Goal: Information Seeking & Learning: Learn about a topic

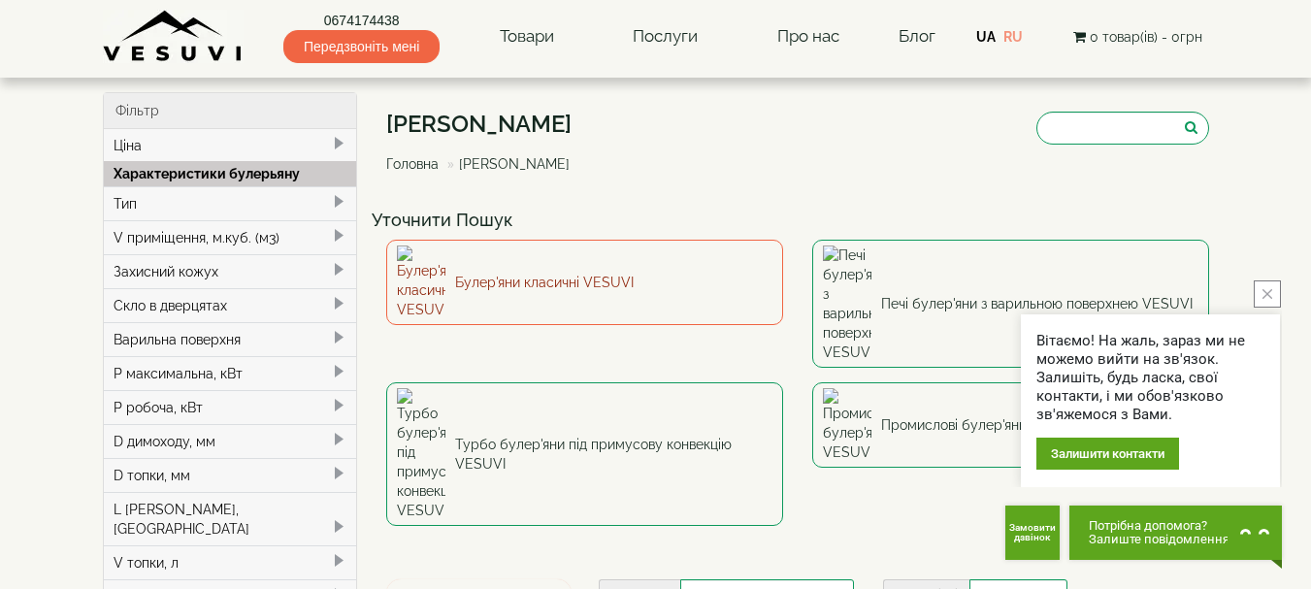
click at [525, 272] on link "Булер'яни класичні VESUVI" at bounding box center [584, 282] width 397 height 85
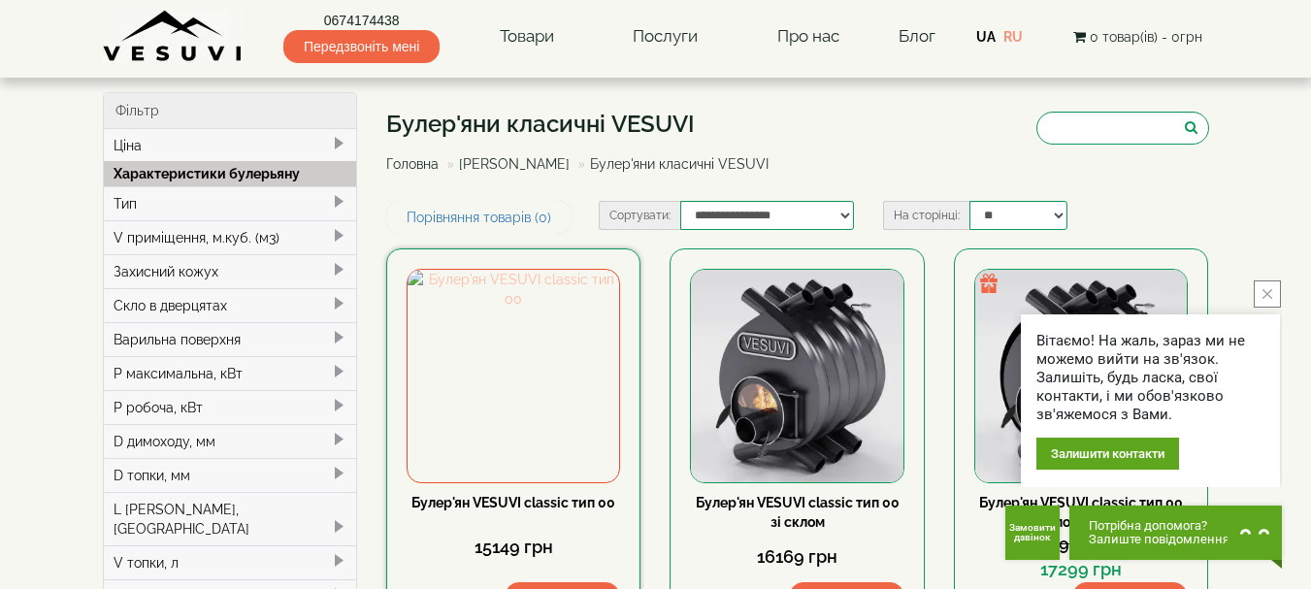
click at [515, 386] on img at bounding box center [512, 375] width 211 height 211
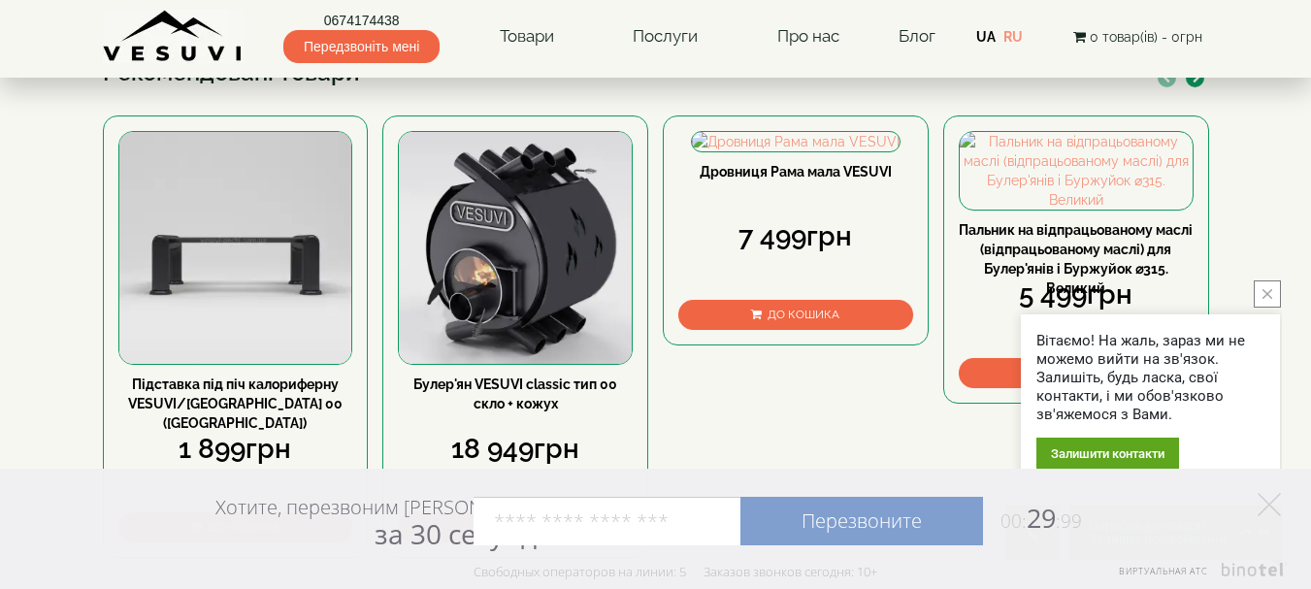
scroll to position [675, 0]
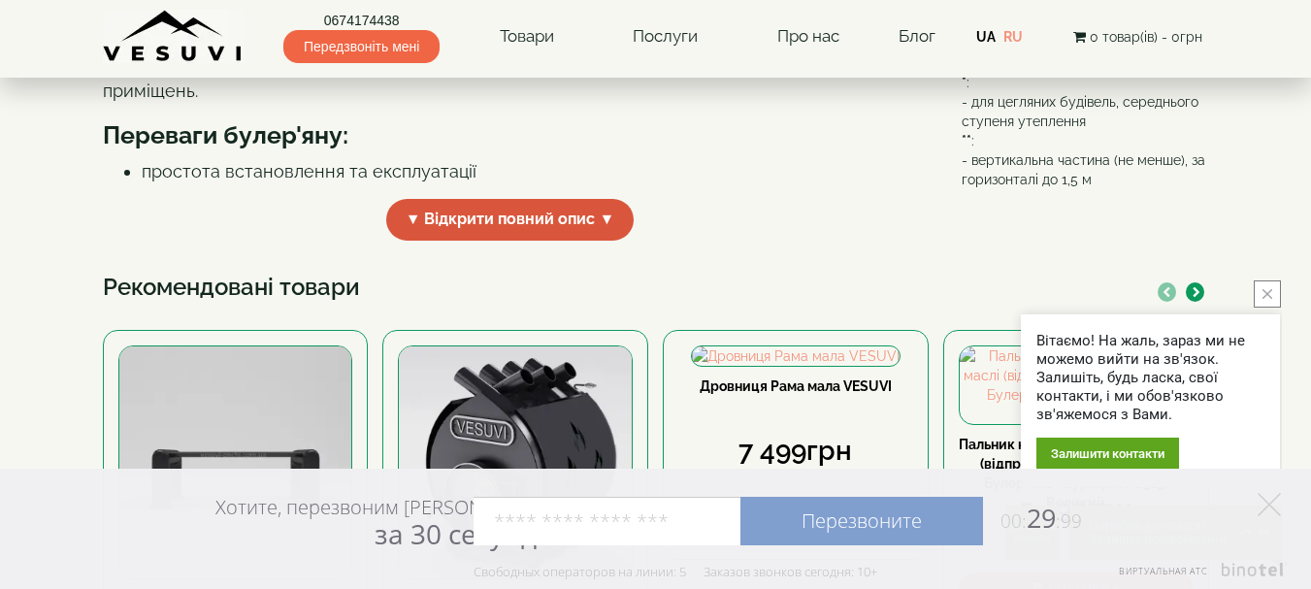
click at [586, 241] on span "▼ Відкрити повний опис ▼" at bounding box center [510, 220] width 248 height 42
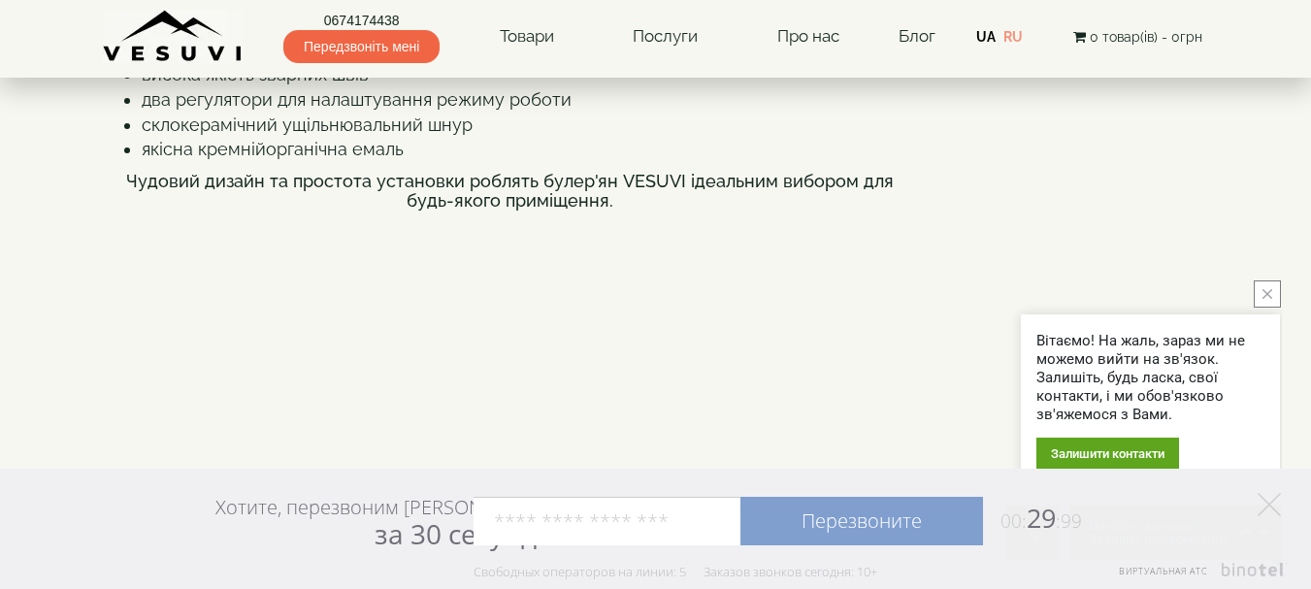
scroll to position [1063, 0]
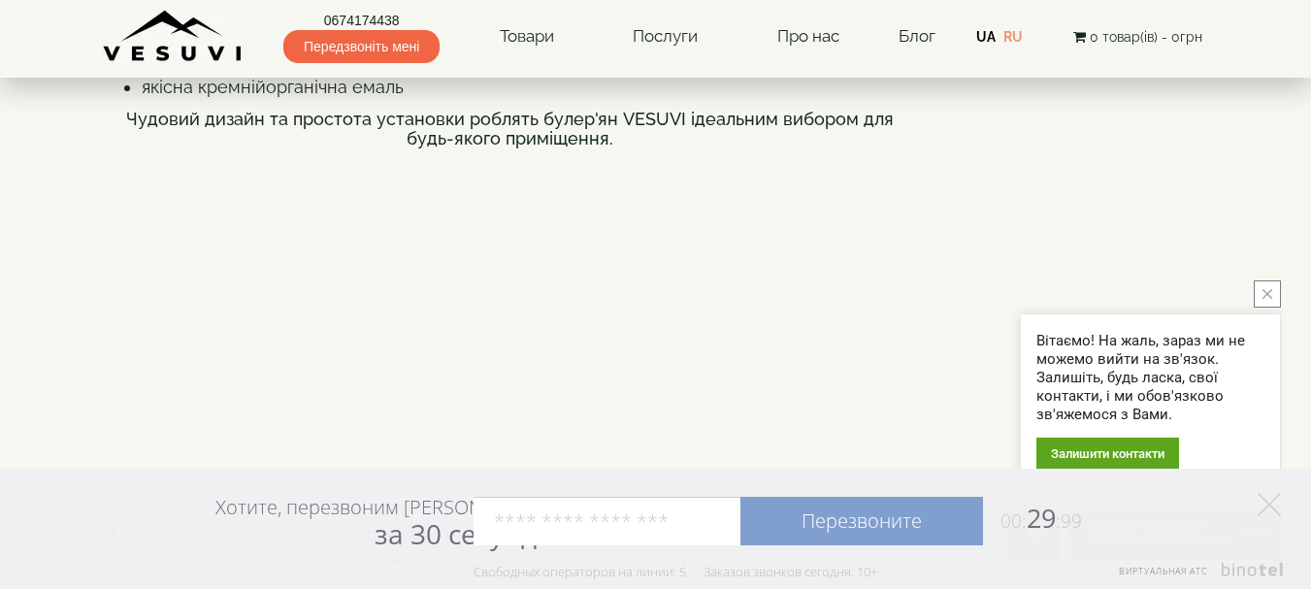
click at [1268, 298] on icon "close button" at bounding box center [1267, 294] width 10 height 10
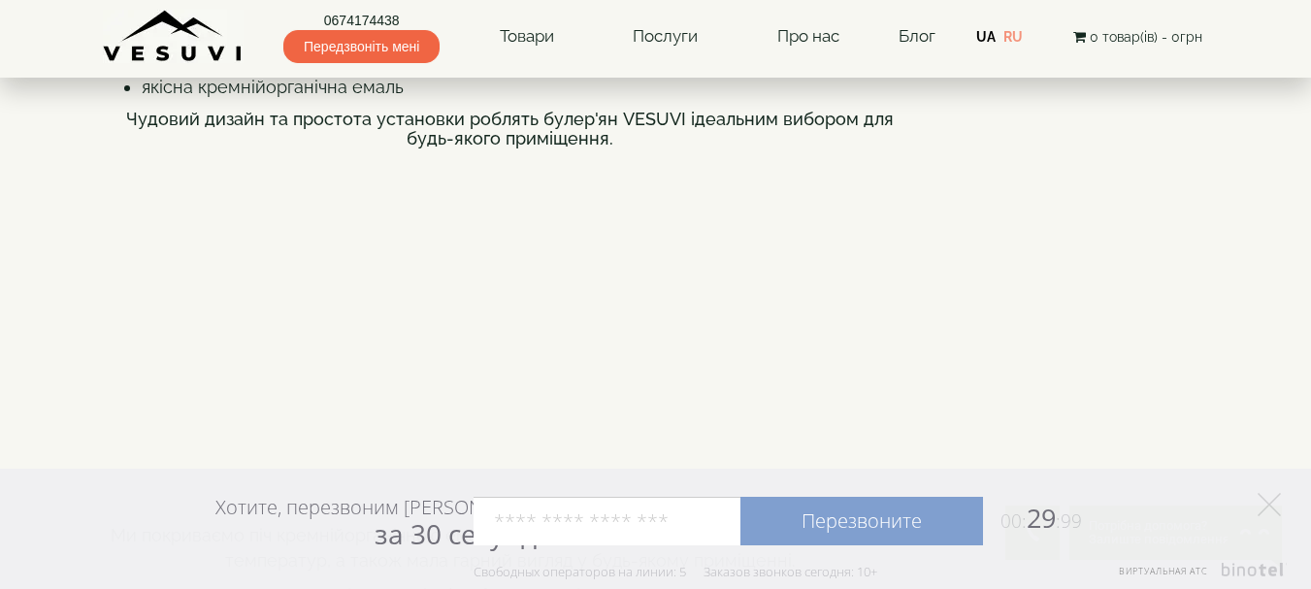
click at [1267, 506] on polygon at bounding box center [1268, 504] width 23 height 23
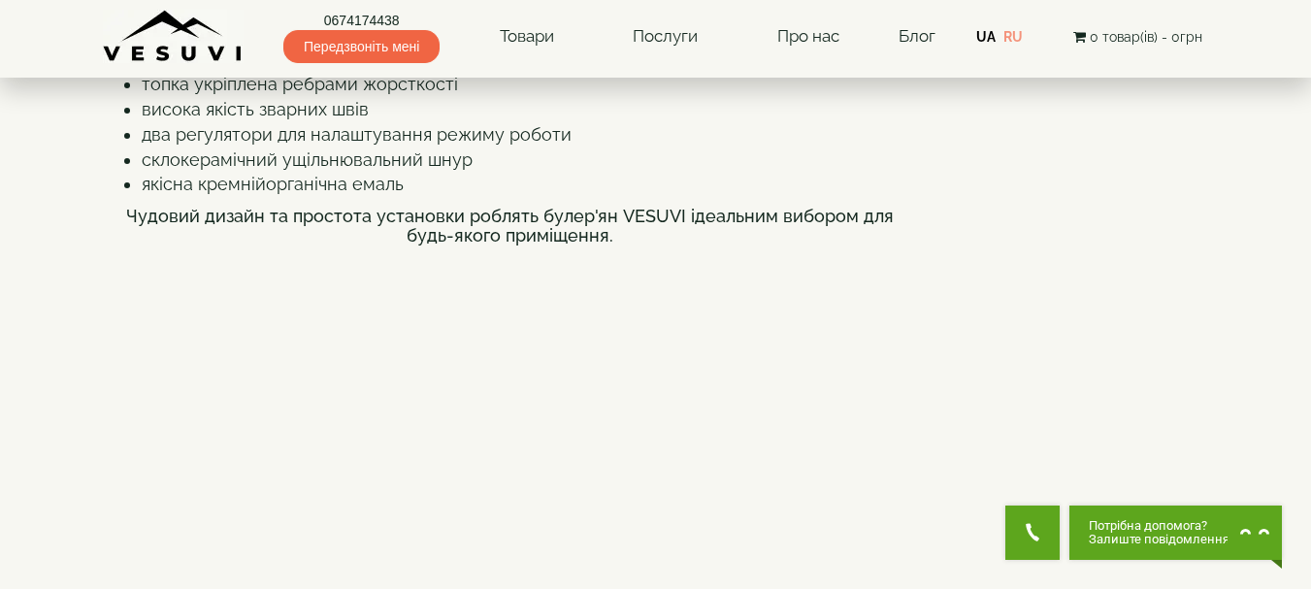
scroll to position [869, 0]
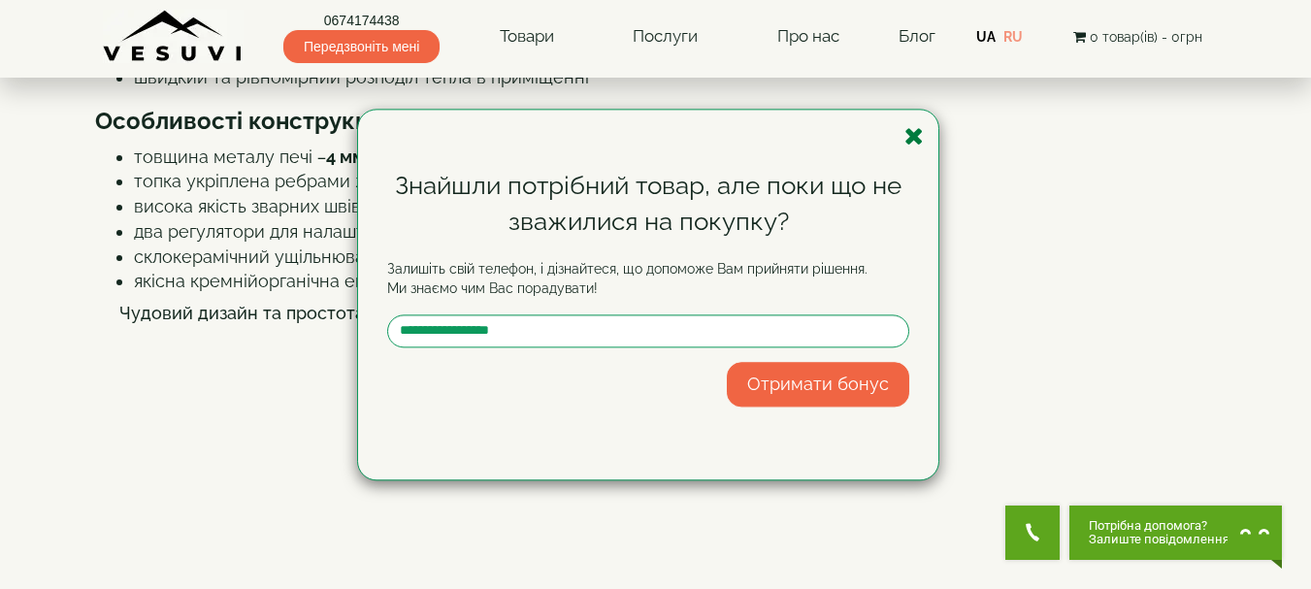
click at [919, 136] on icon "button" at bounding box center [913, 136] width 19 height 24
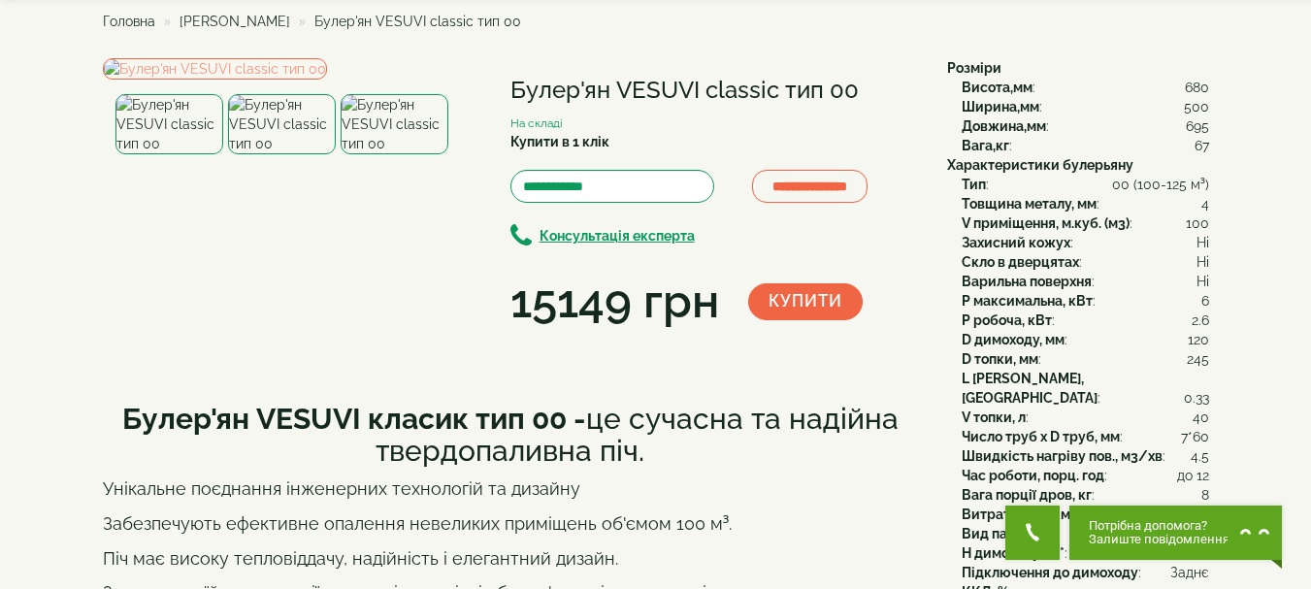
scroll to position [0, 0]
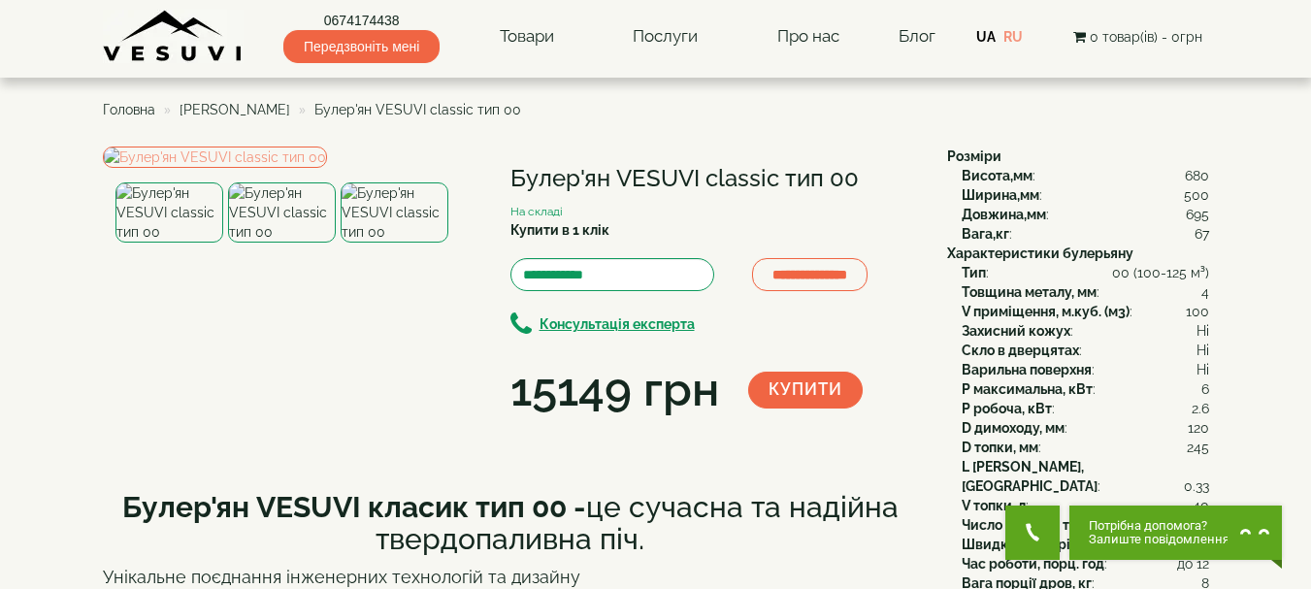
click at [131, 114] on span "Головна" at bounding box center [129, 110] width 52 height 16
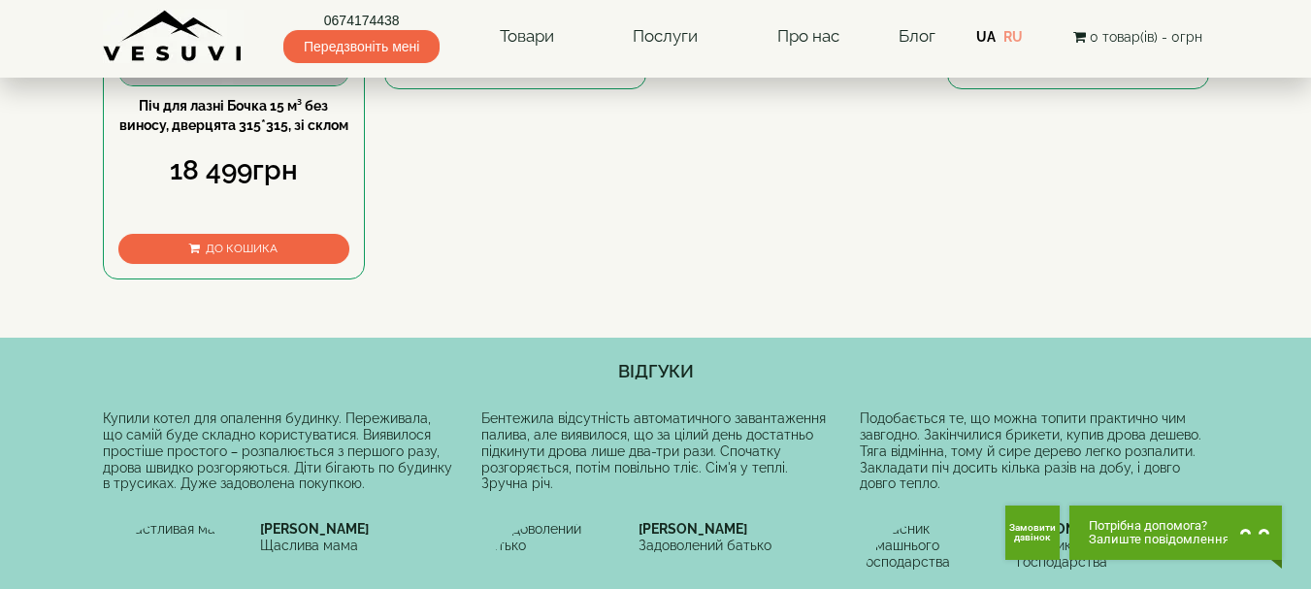
scroll to position [679, 0]
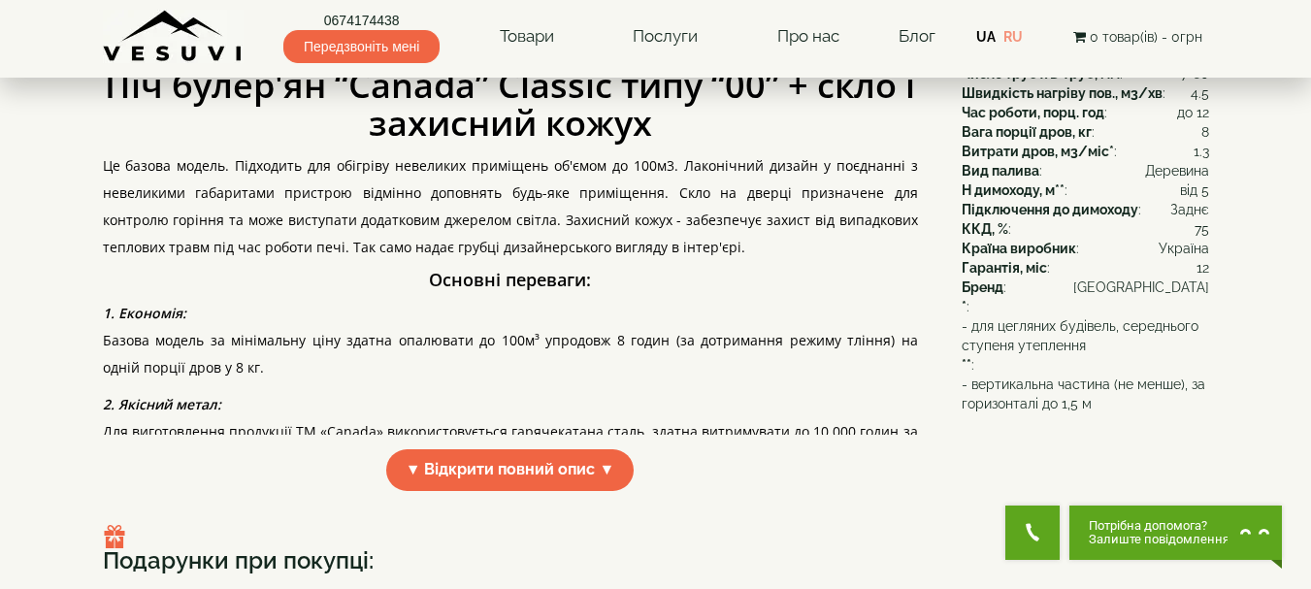
scroll to position [485, 0]
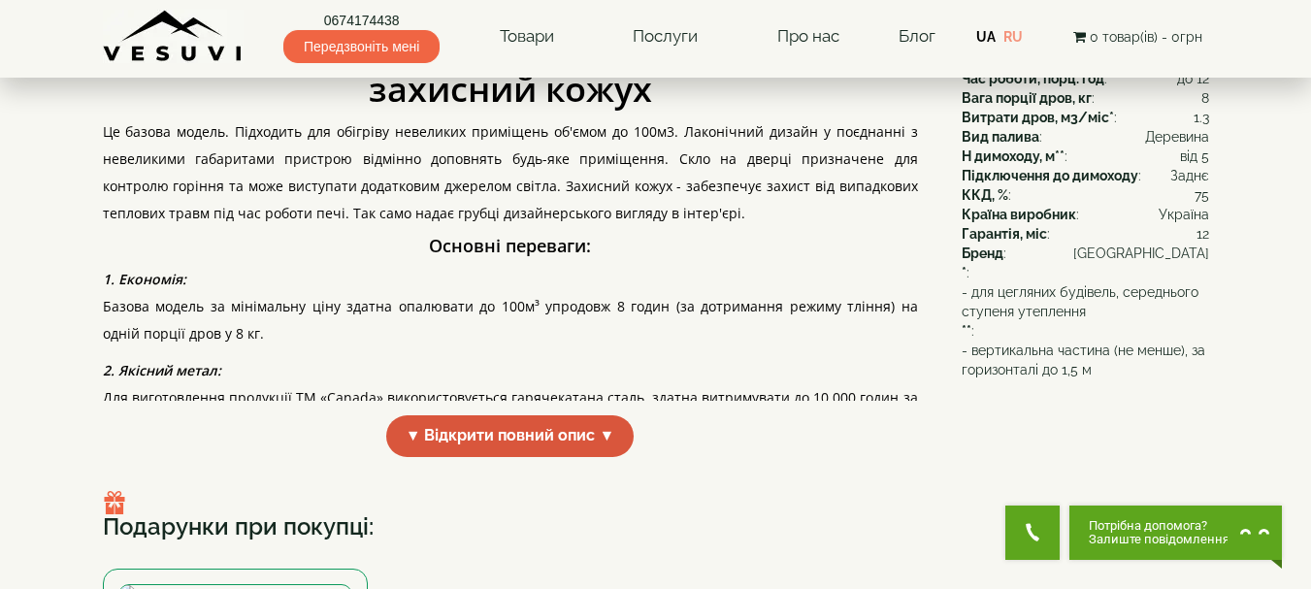
click at [470, 457] on span "▼ Відкрити повний опис ▼" at bounding box center [510, 436] width 248 height 42
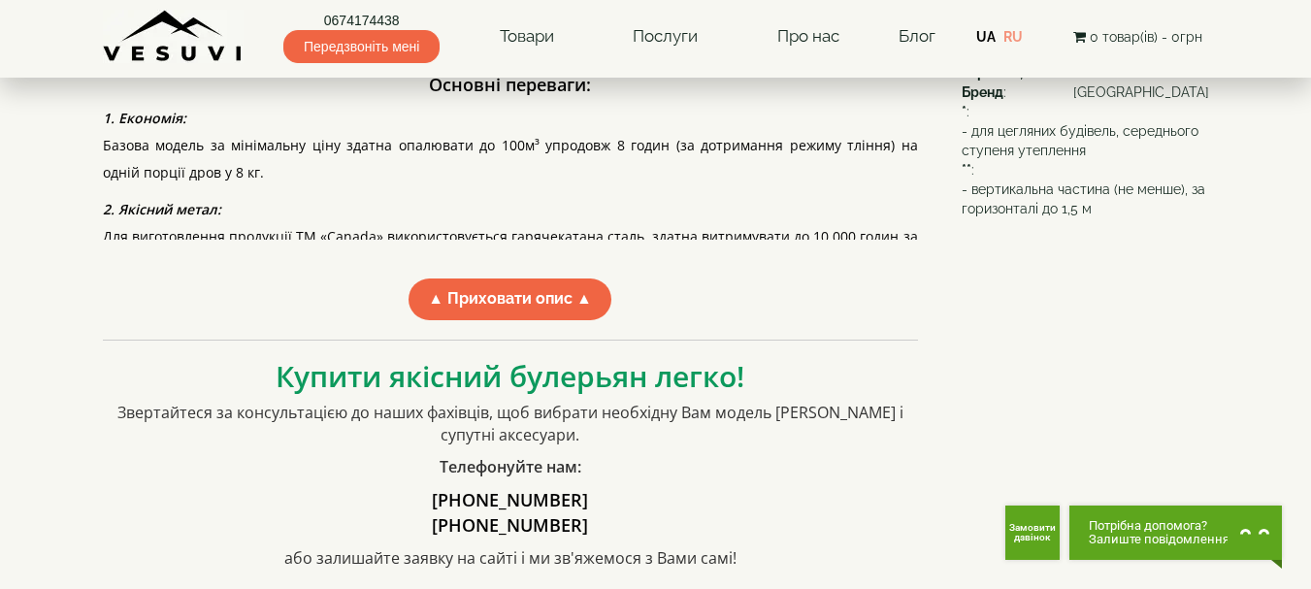
scroll to position [776, 0]
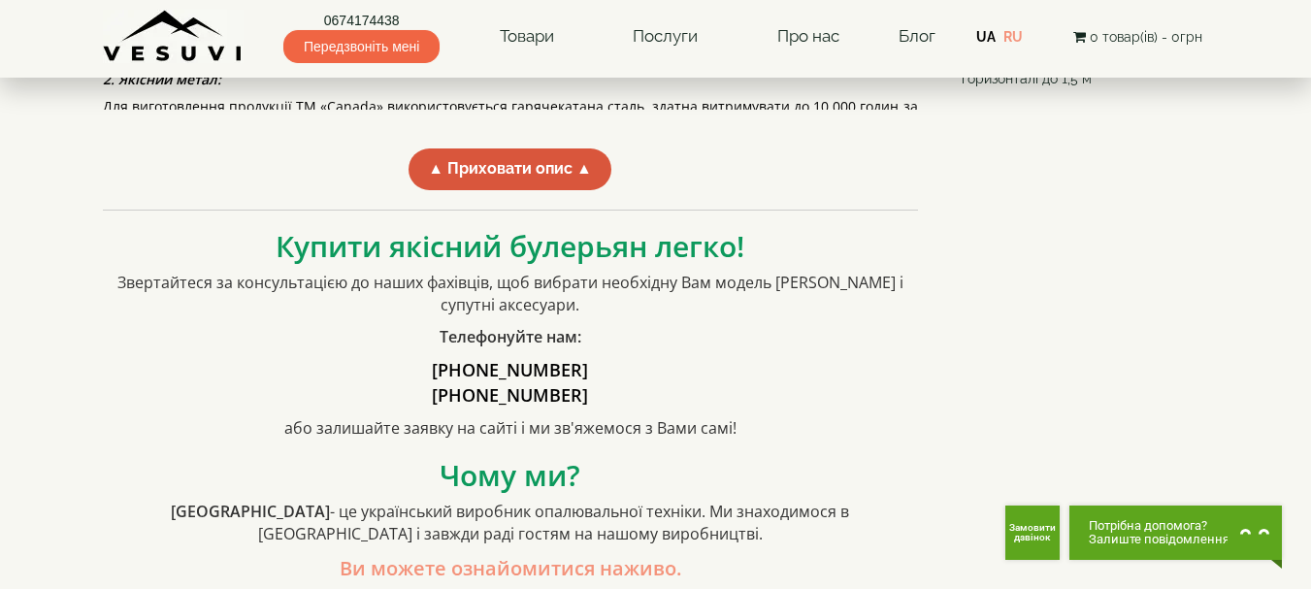
click at [585, 190] on span "▲ Приховати опис ▲" at bounding box center [509, 169] width 203 height 42
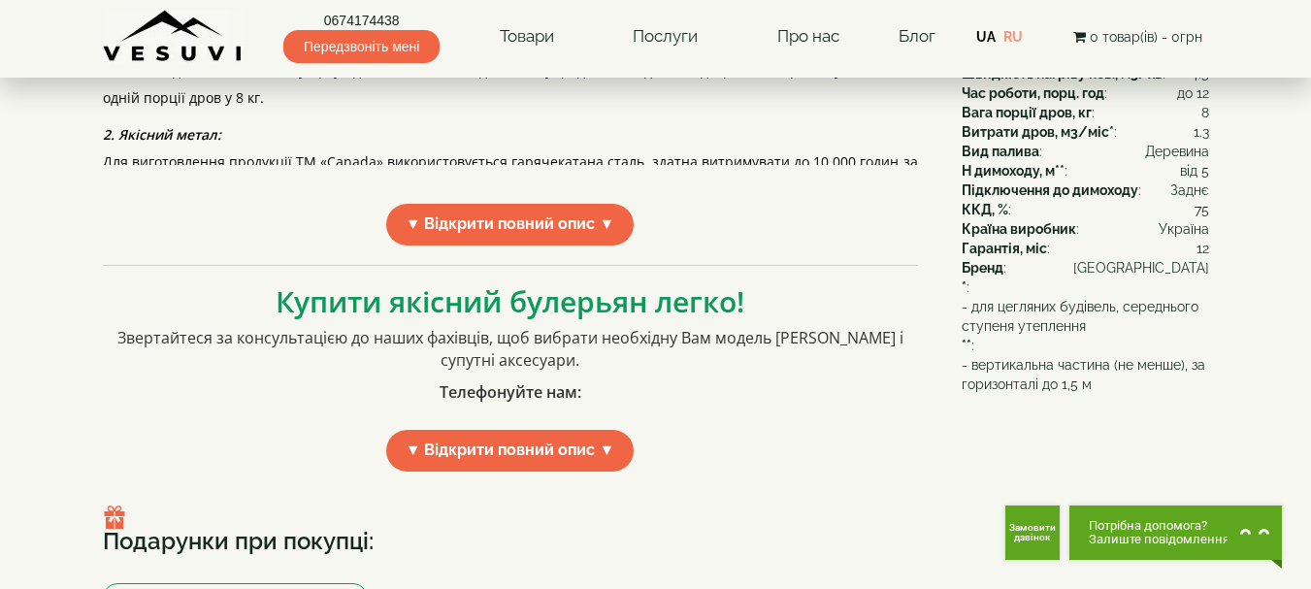
scroll to position [254, 0]
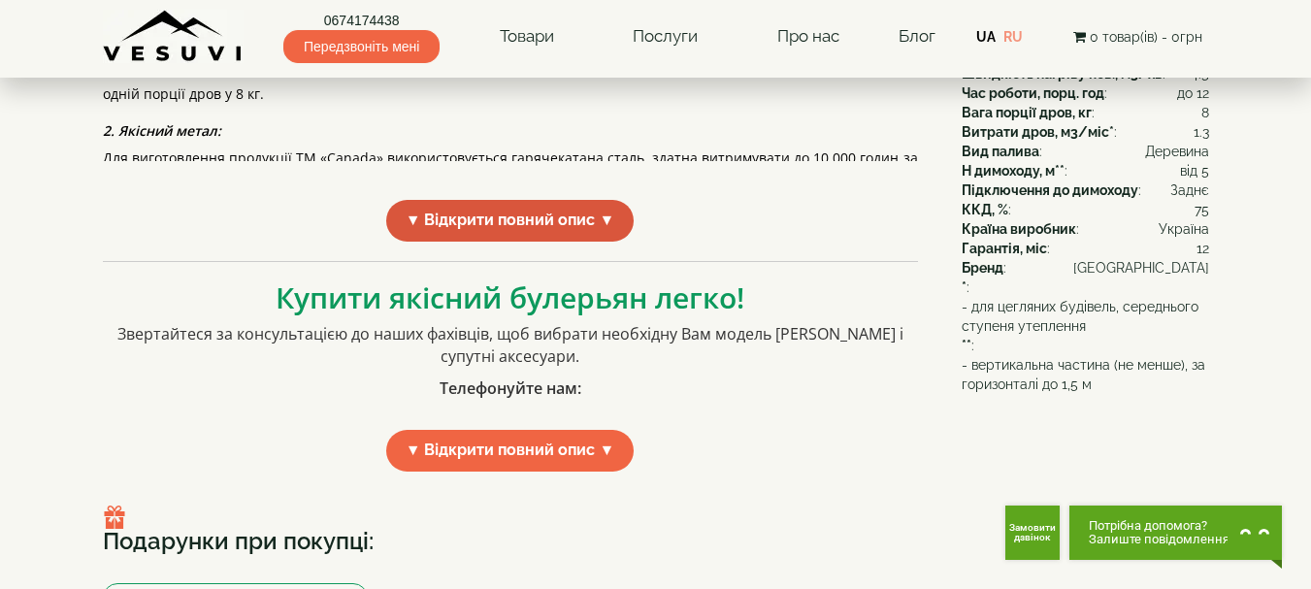
click at [570, 242] on span "▼ Відкрити повний опис ▼" at bounding box center [510, 221] width 248 height 42
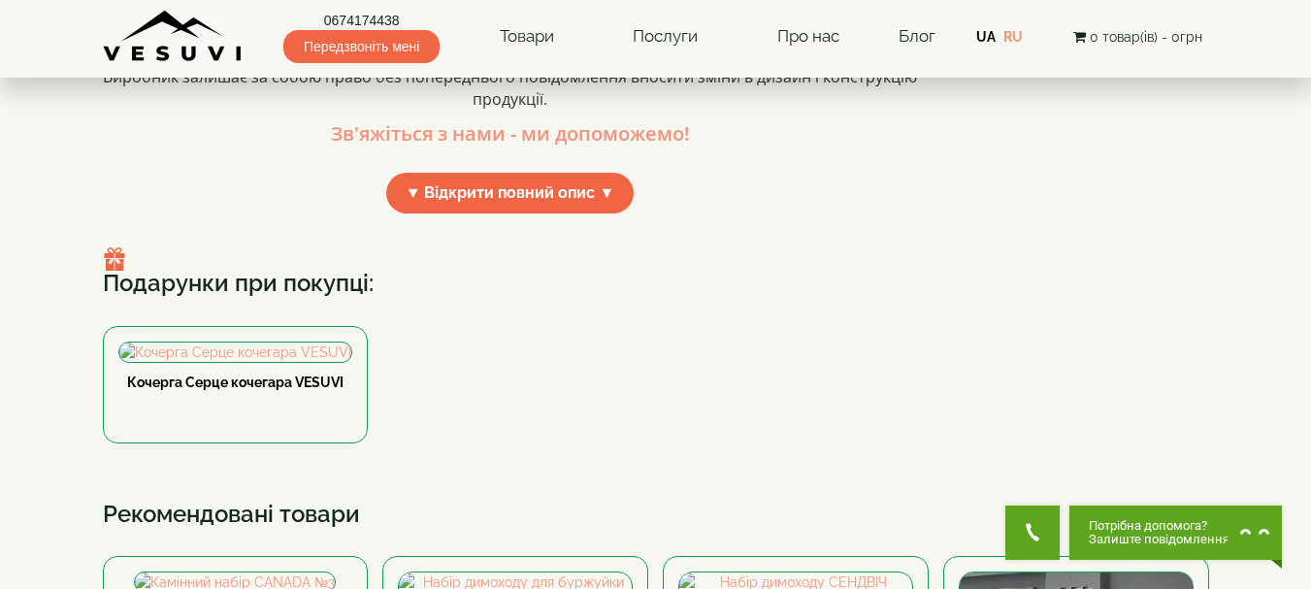
scroll to position [1732, 0]
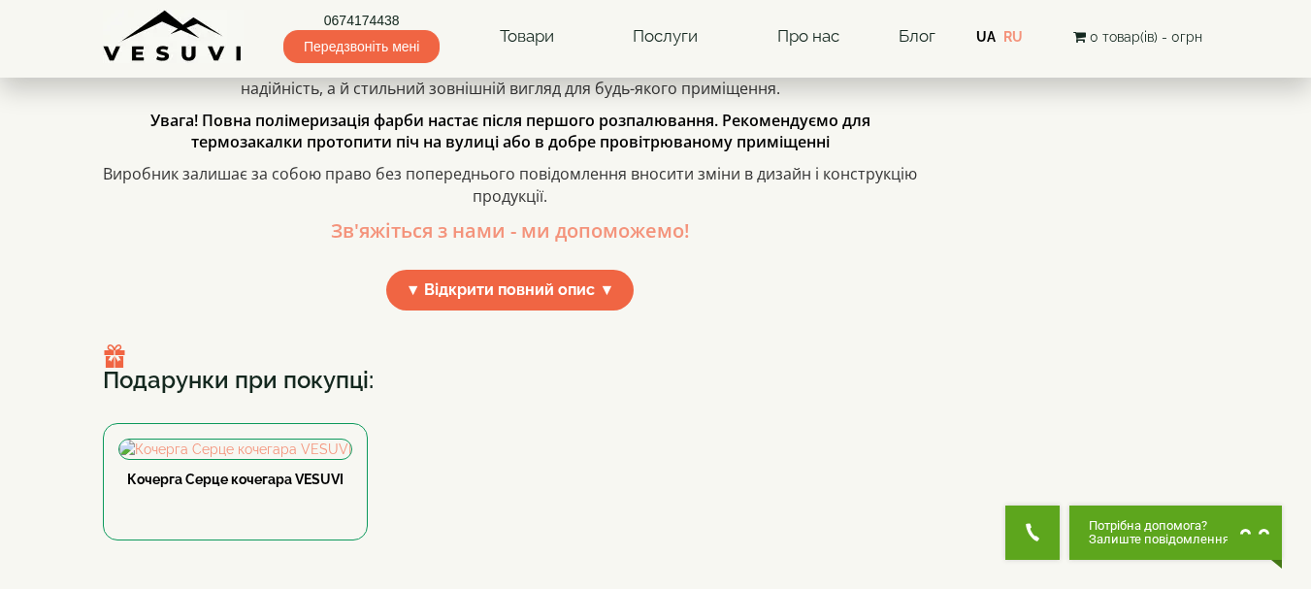
click at [608, 311] on span "▼ Відкрити повний опис ▼" at bounding box center [510, 291] width 248 height 42
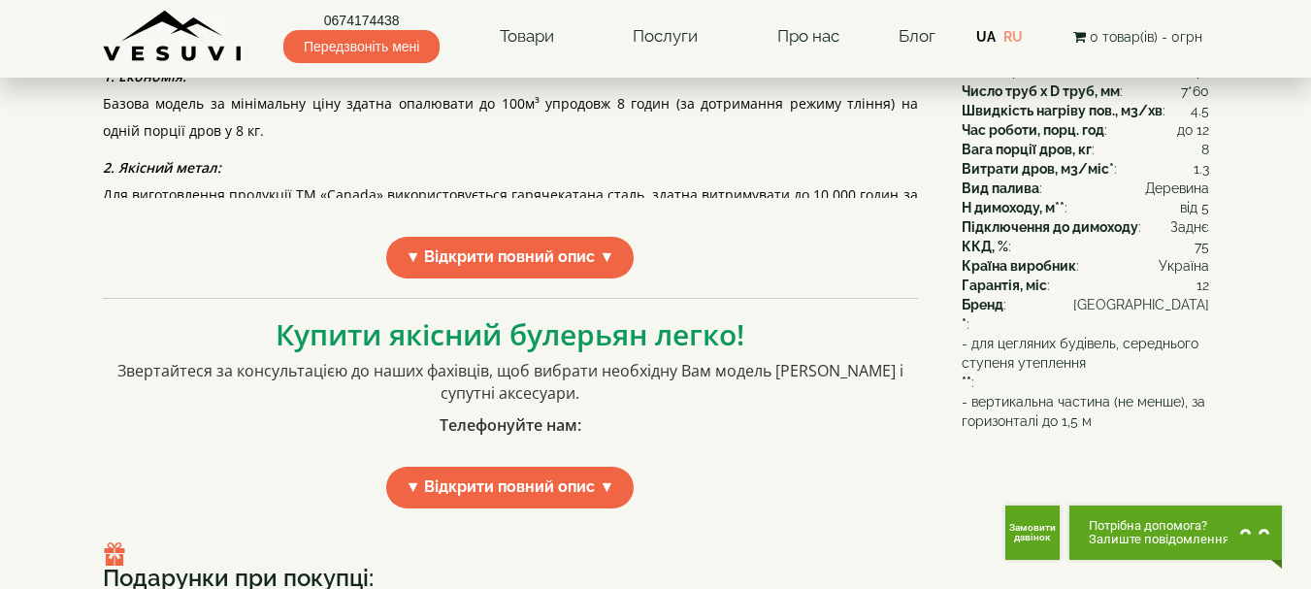
scroll to position [374, 0]
